Goal: Navigation & Orientation: Find specific page/section

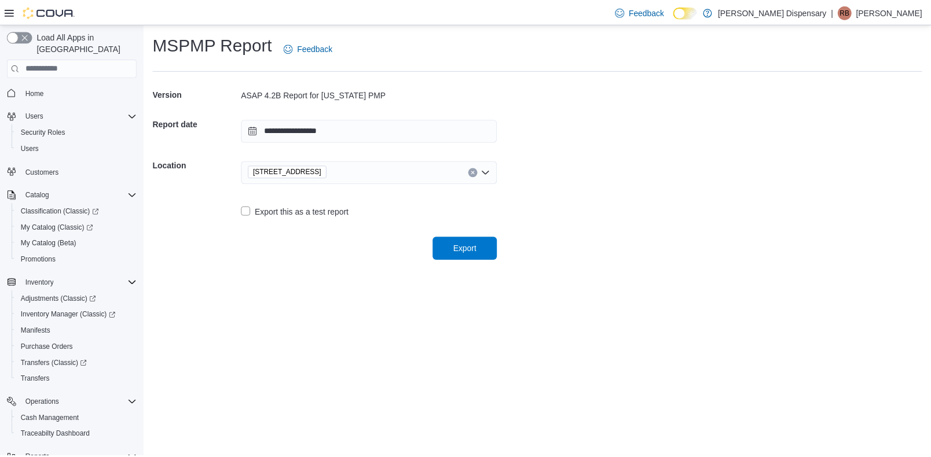
scroll to position [147, 0]
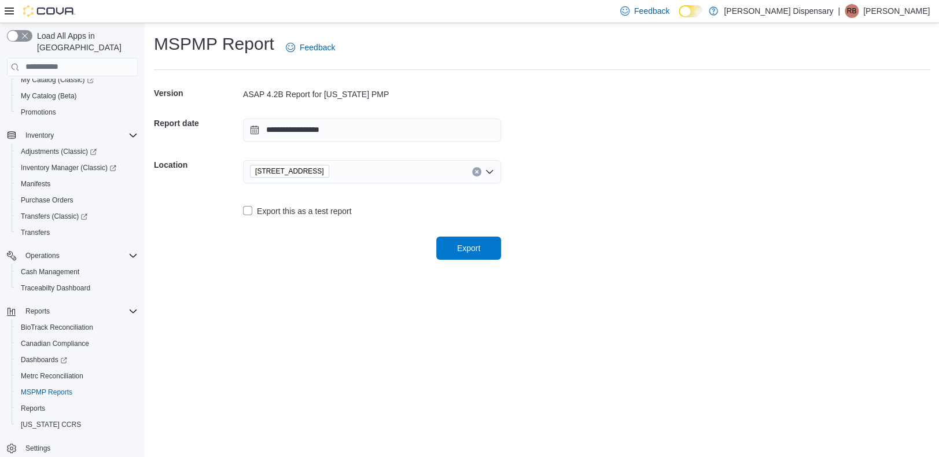
click at [13, 14] on icon at bounding box center [9, 10] width 9 height 9
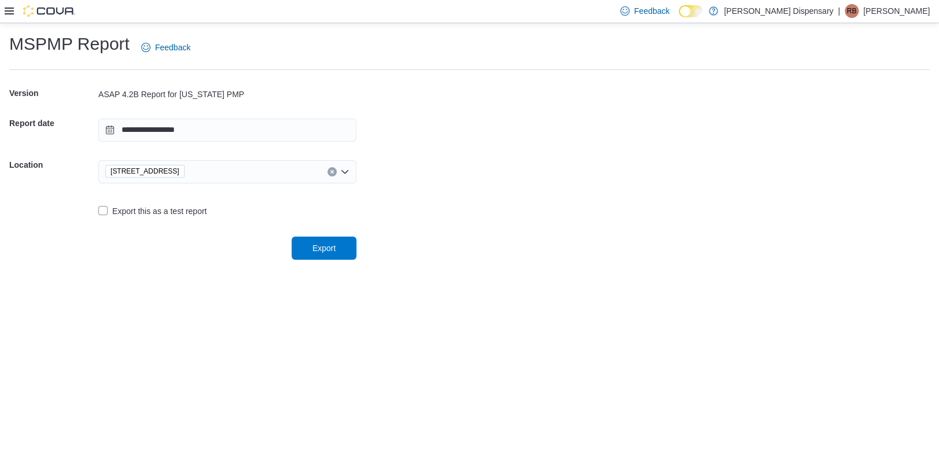
click at [9, 8] on icon at bounding box center [9, 11] width 9 height 7
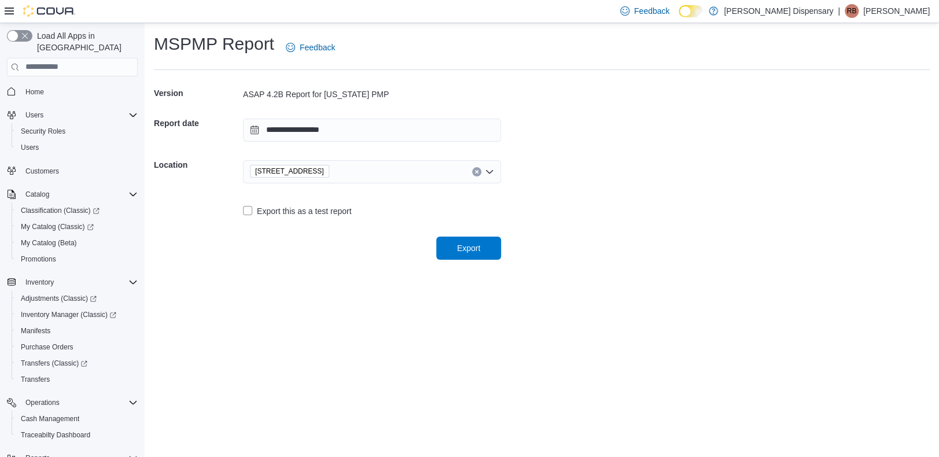
click at [20, 85] on span "Home" at bounding box center [72, 92] width 131 height 14
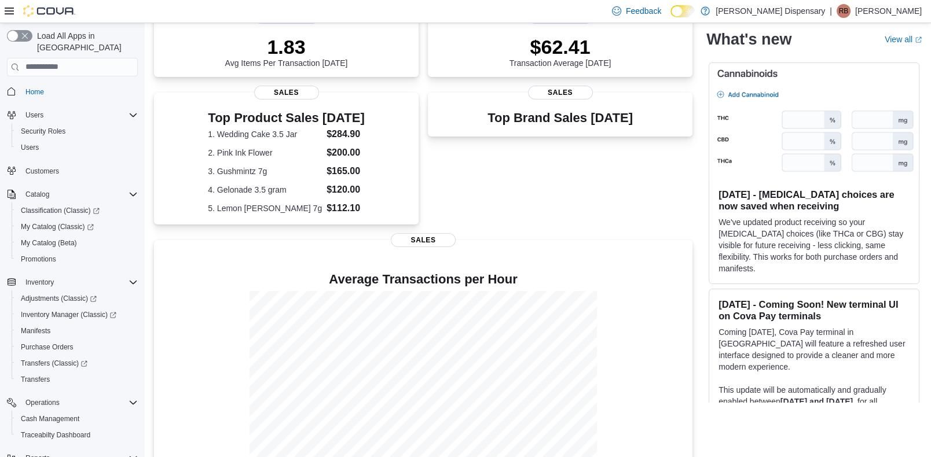
scroll to position [293, 0]
